Goal: Information Seeking & Learning: Find specific fact

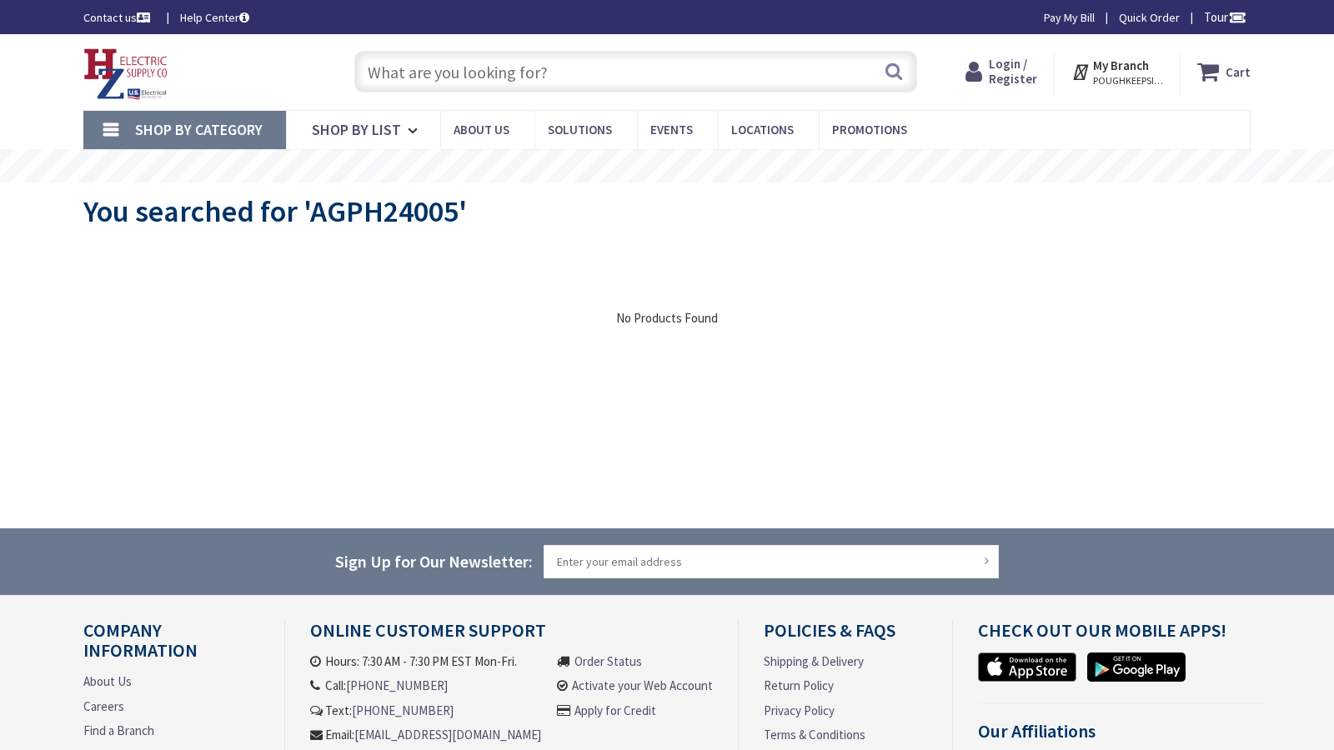
type input "S Orange Blossom Trl, [GEOGRAPHIC_DATA], [GEOGRAPHIC_DATA]"
